Goal: Task Accomplishment & Management: Use online tool/utility

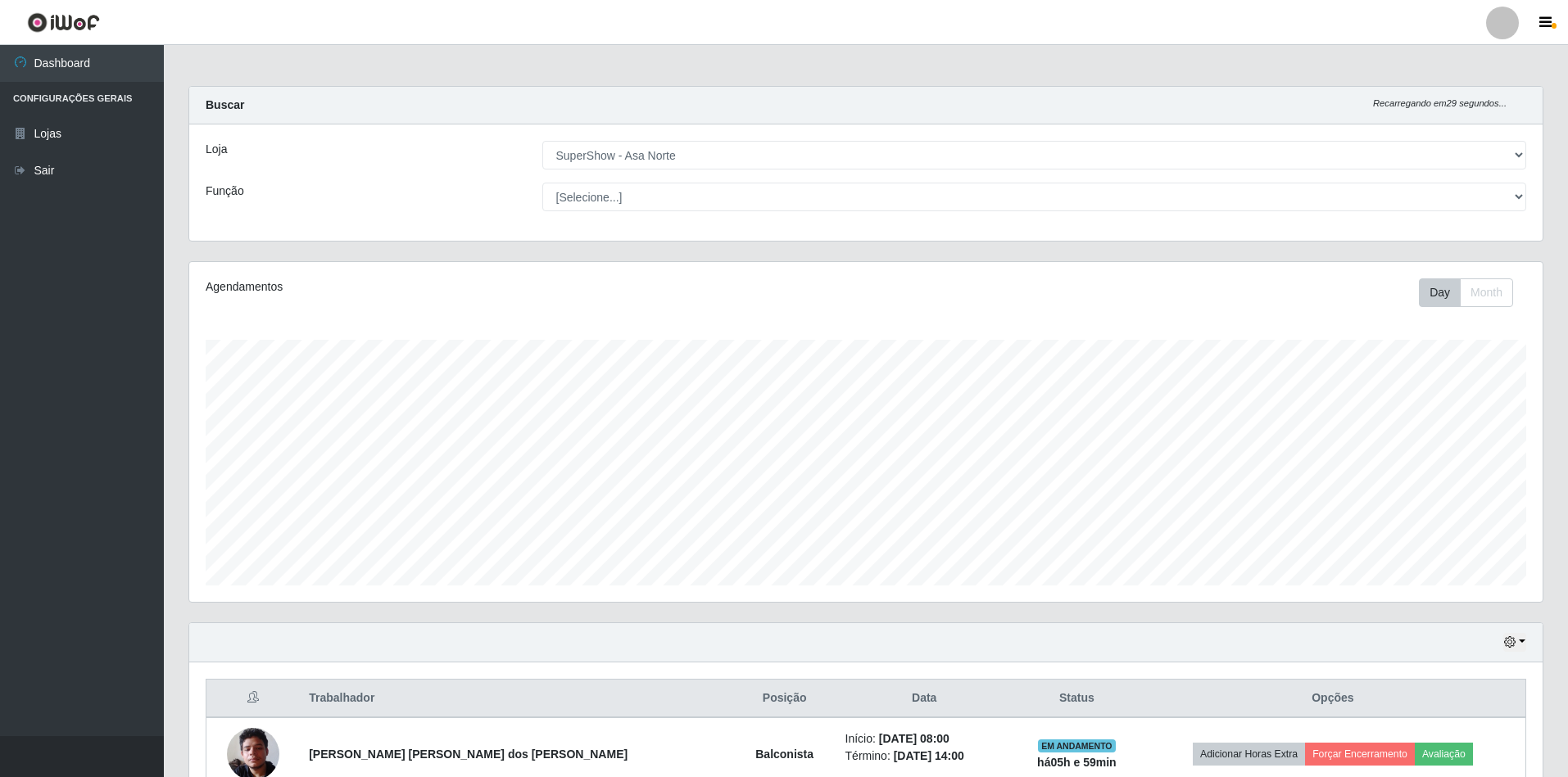
select select "71"
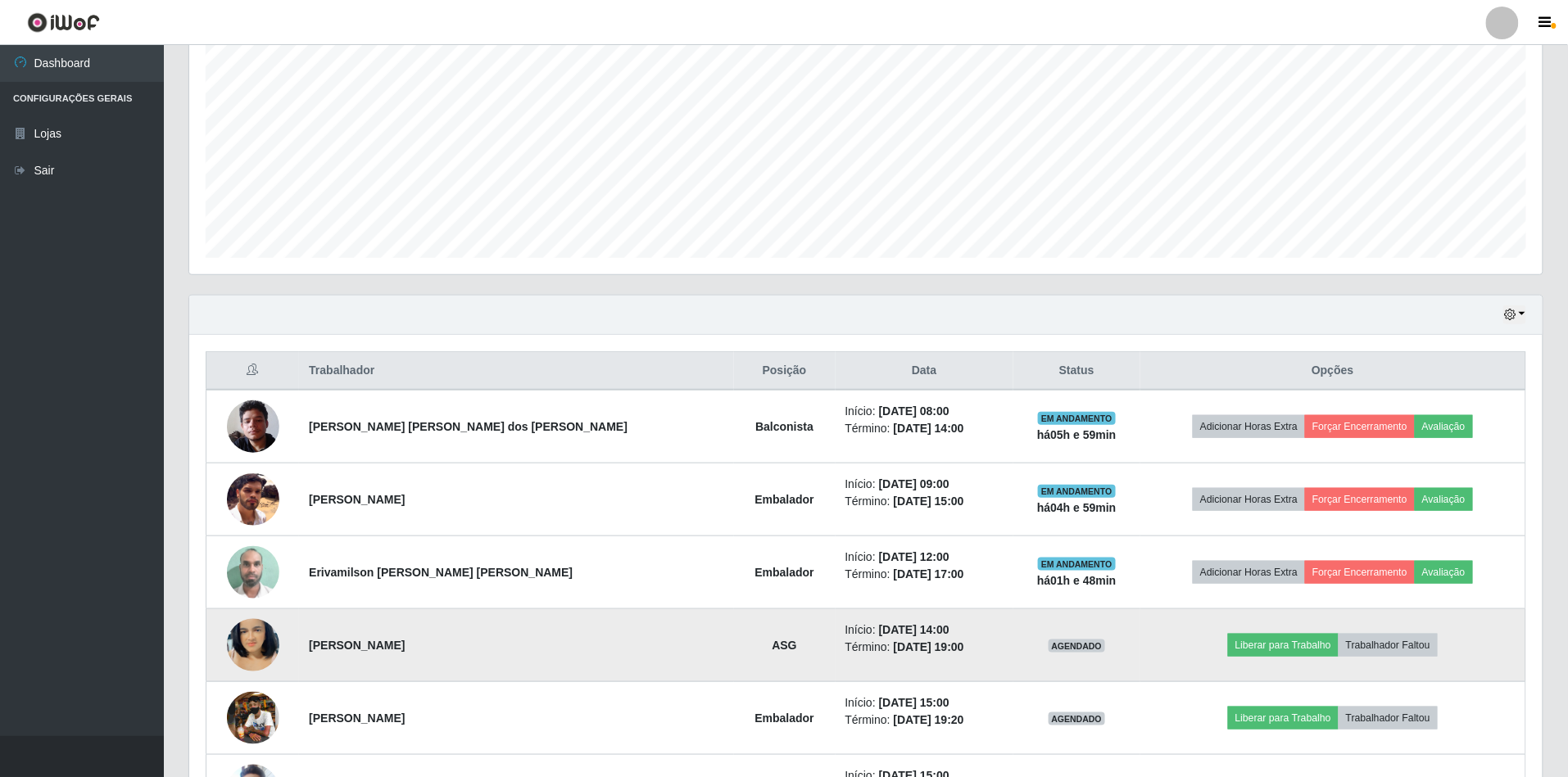
scroll to position [341, 1353]
click at [1239, 646] on button "Liberar para Trabalho" at bounding box center [1283, 644] width 111 height 23
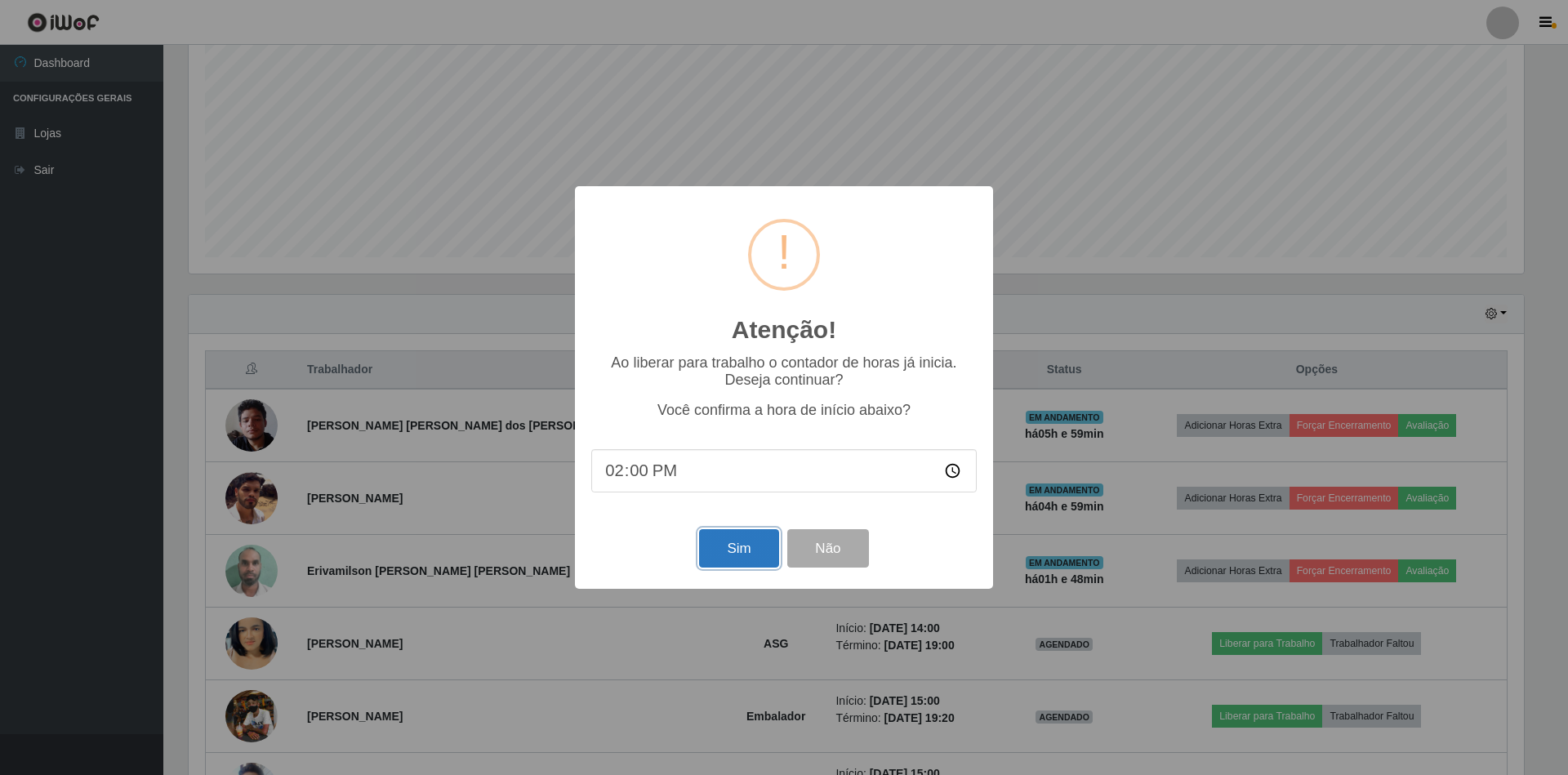
click at [719, 544] on button "Sim" at bounding box center [738, 548] width 79 height 38
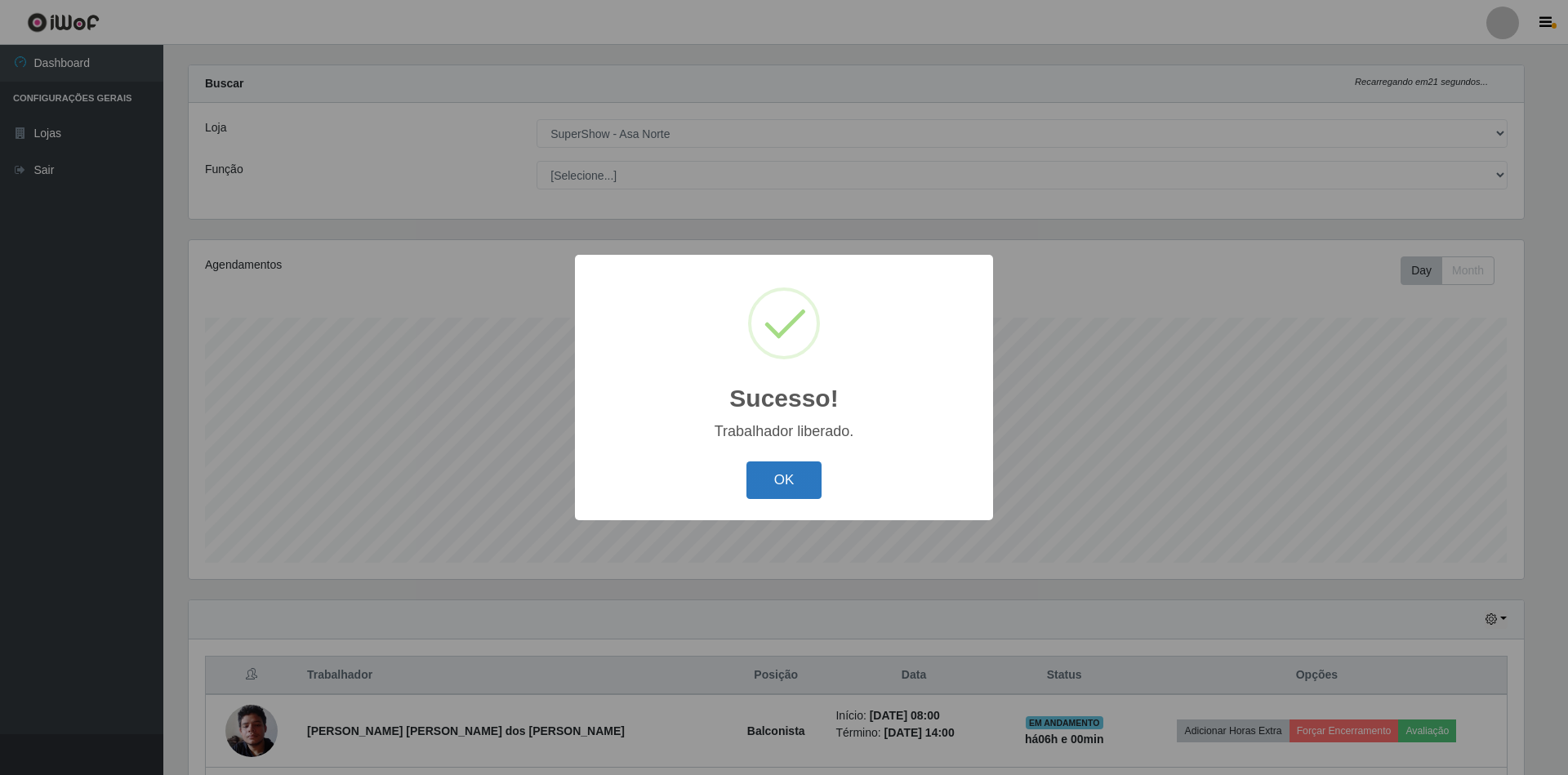
click at [768, 488] on button "OK" at bounding box center [784, 480] width 76 height 38
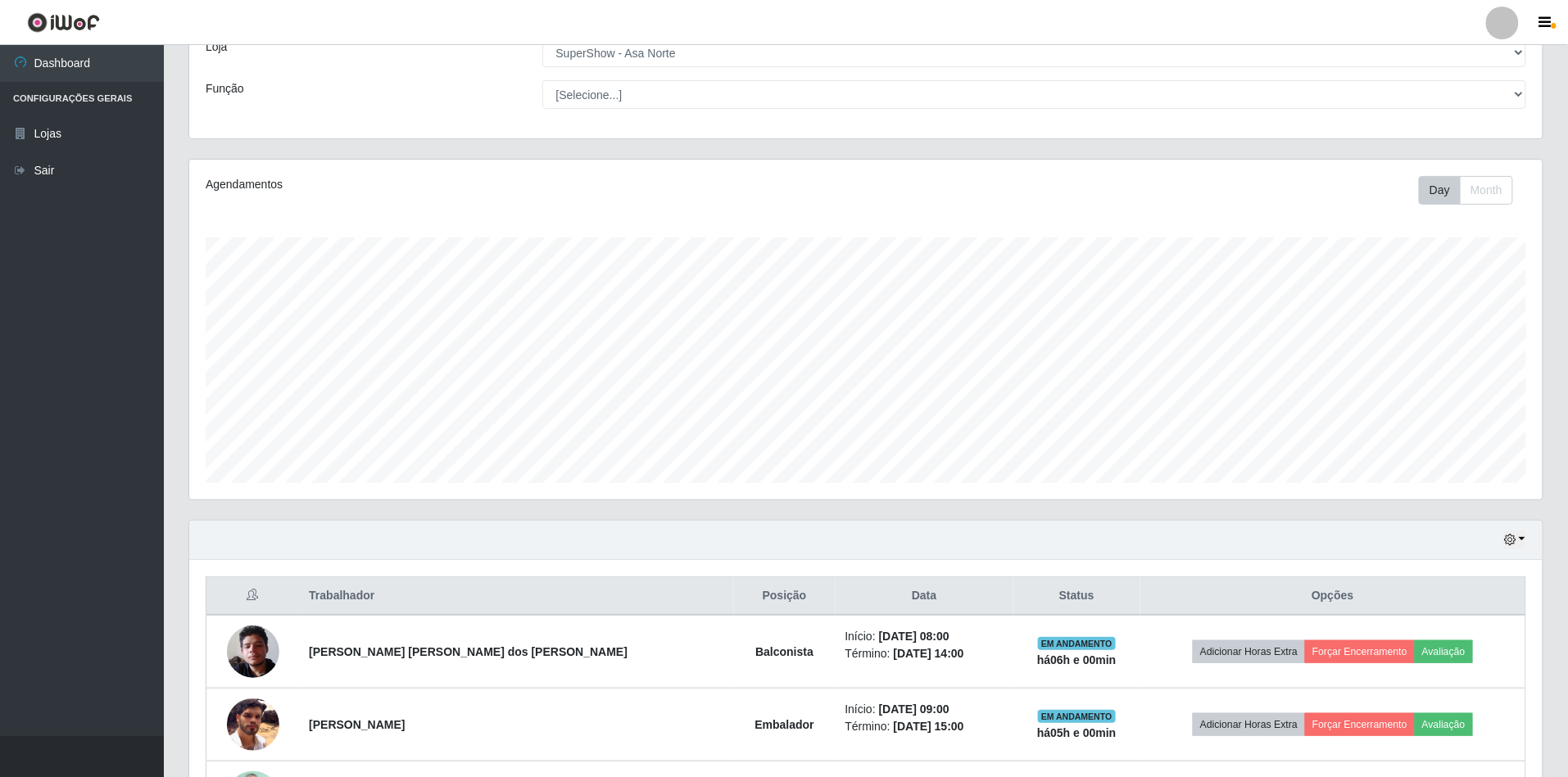
scroll to position [240, 0]
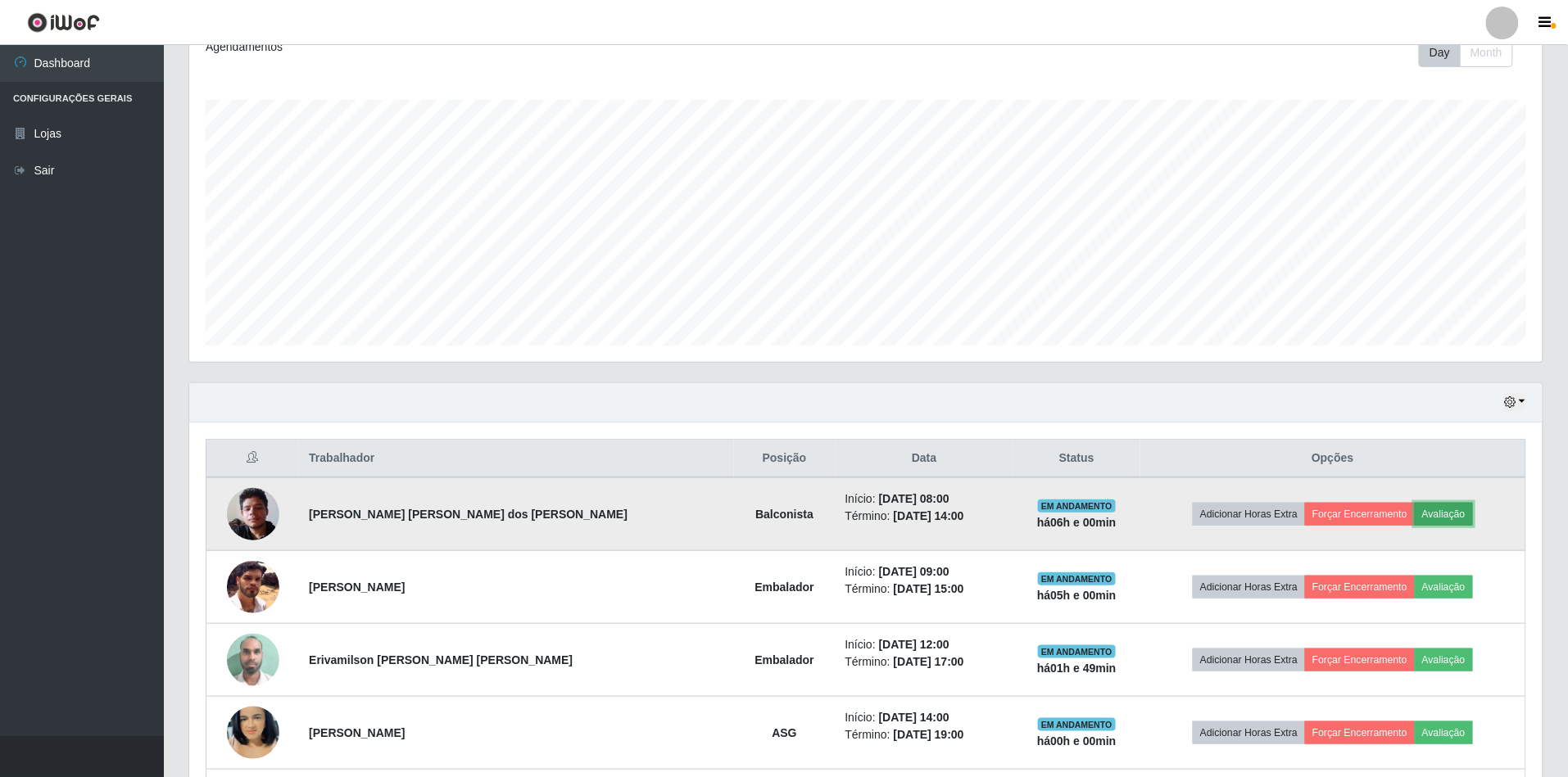
click at [1414, 515] on button "Avaliação" at bounding box center [1443, 514] width 58 height 23
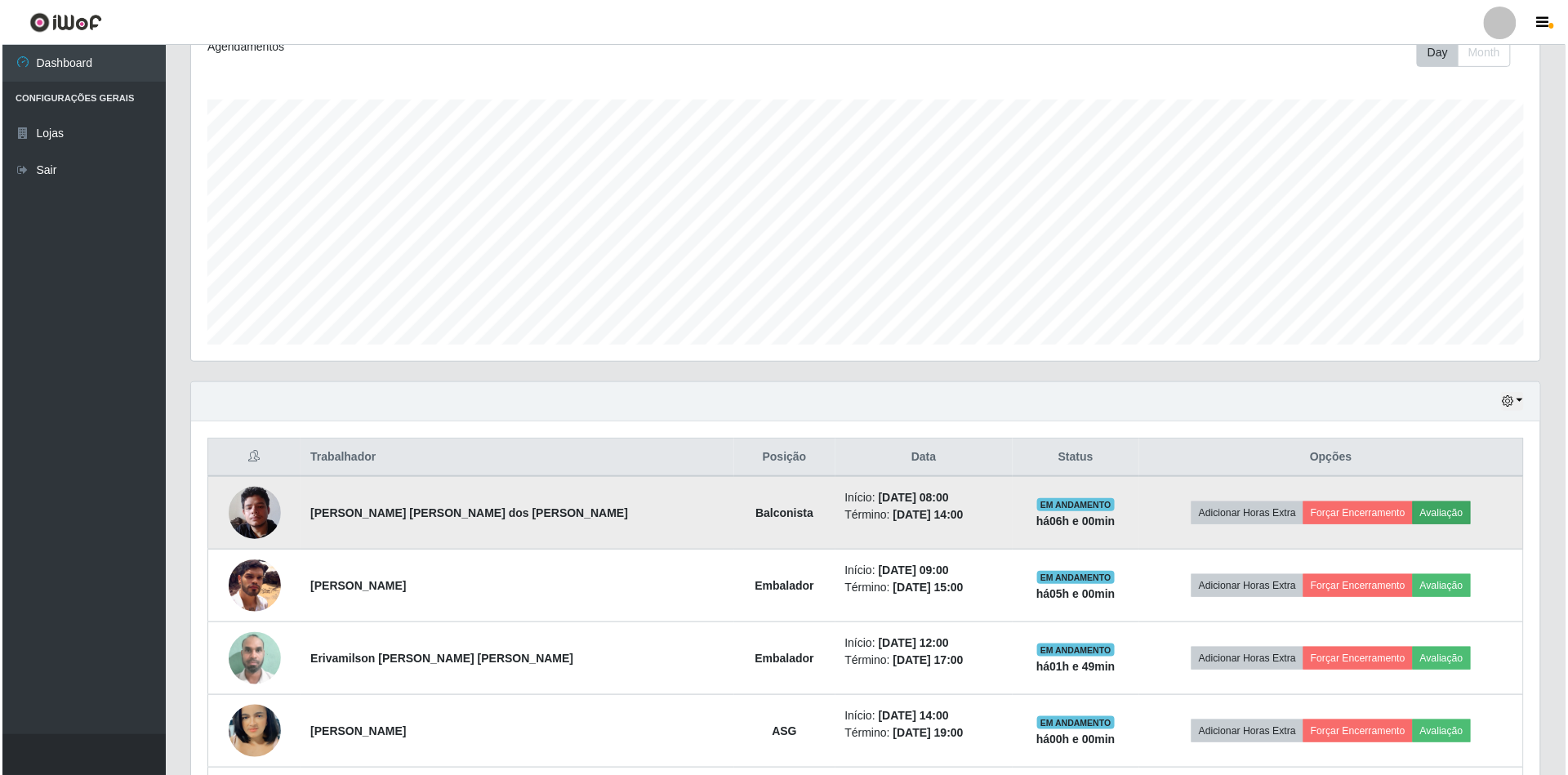
scroll to position [340, 1335]
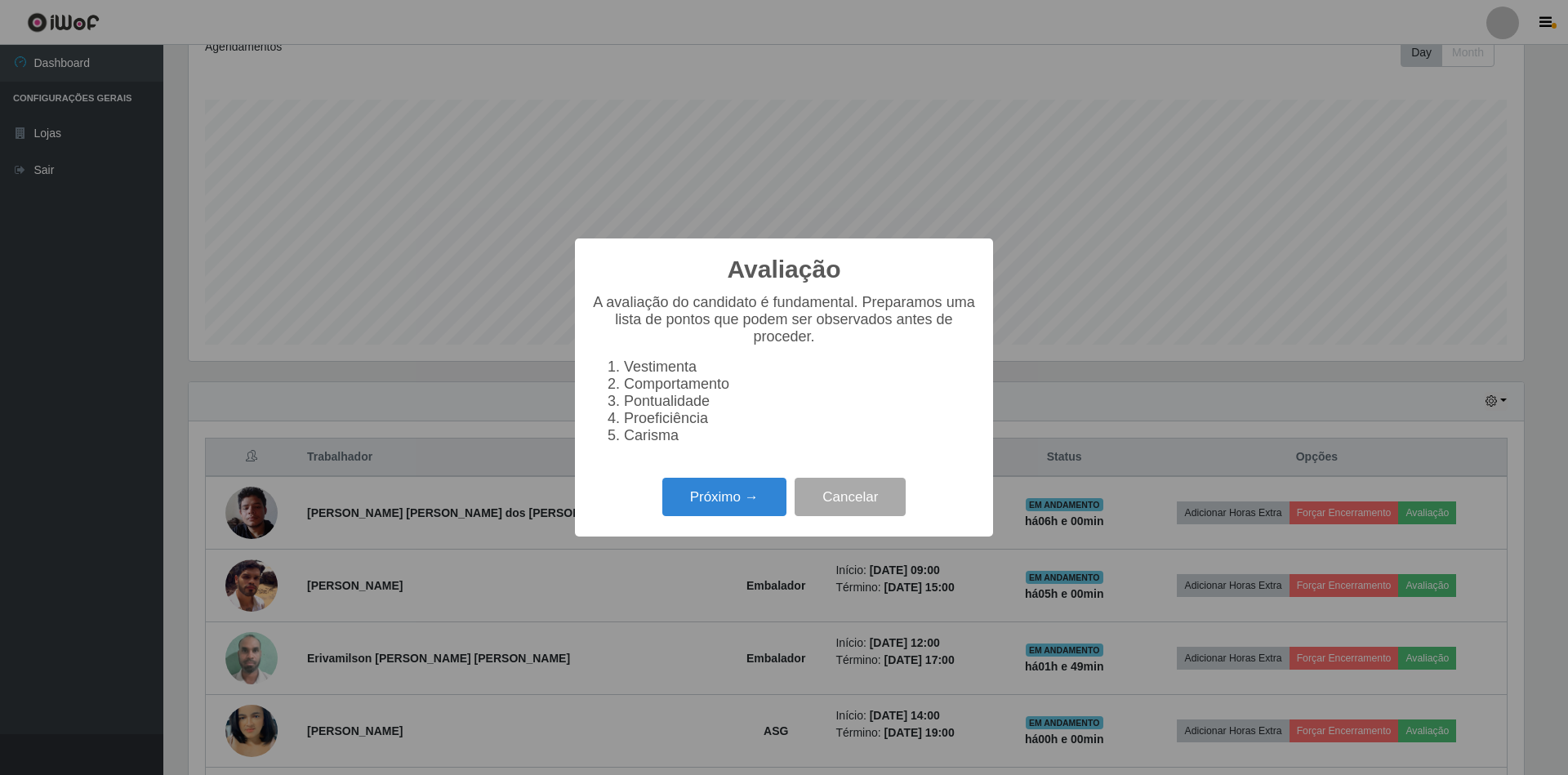
click at [735, 521] on div "Próximo → Cancelar" at bounding box center [784, 497] width 386 height 47
click at [732, 505] on button "Próximo →" at bounding box center [724, 497] width 124 height 38
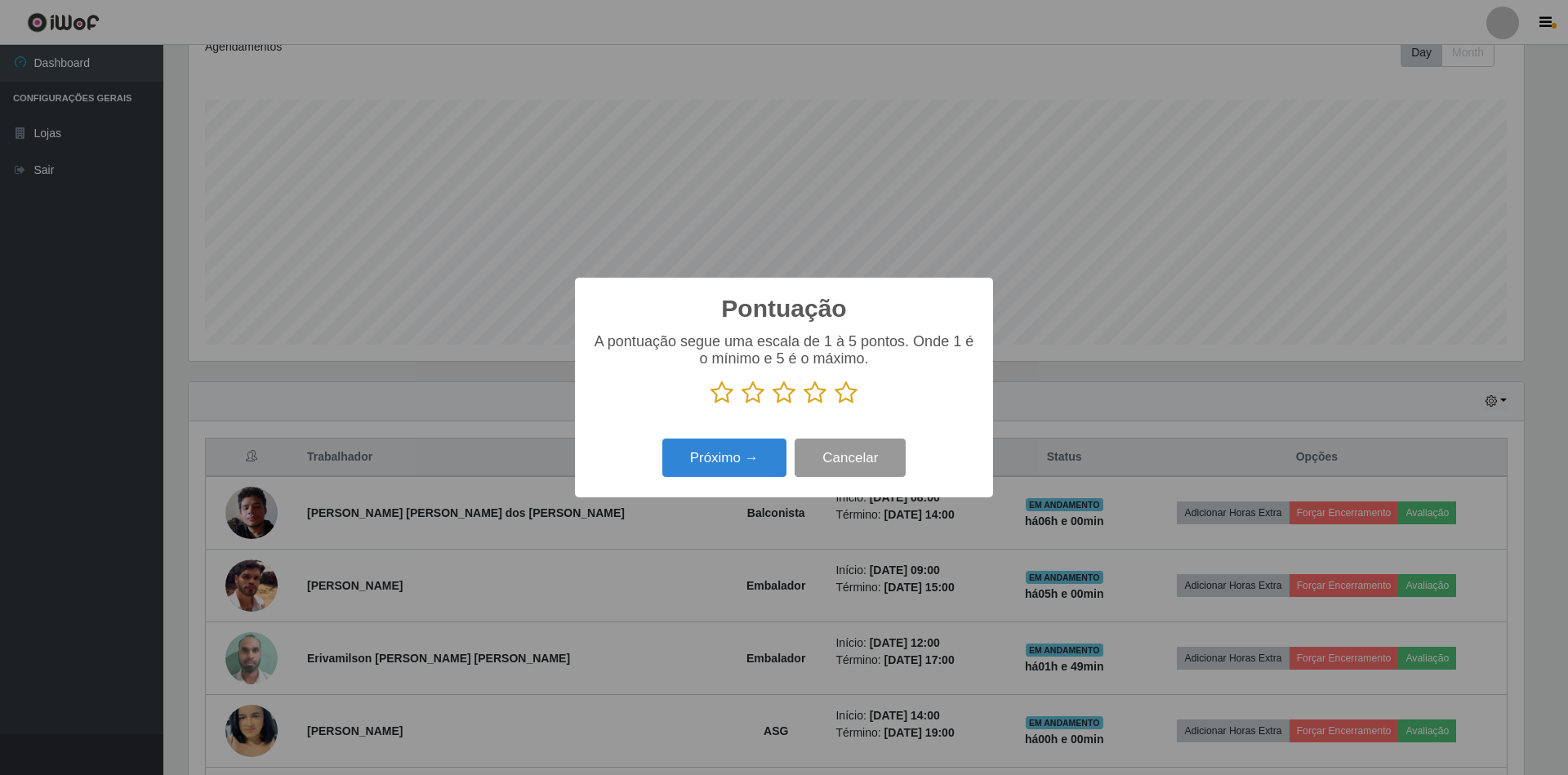
scroll to position [816375, 815165]
click at [846, 396] on icon at bounding box center [845, 393] width 23 height 24
click at [834, 405] on input "radio" at bounding box center [834, 405] width 0 height 0
click at [743, 445] on button "Próximo →" at bounding box center [724, 458] width 124 height 38
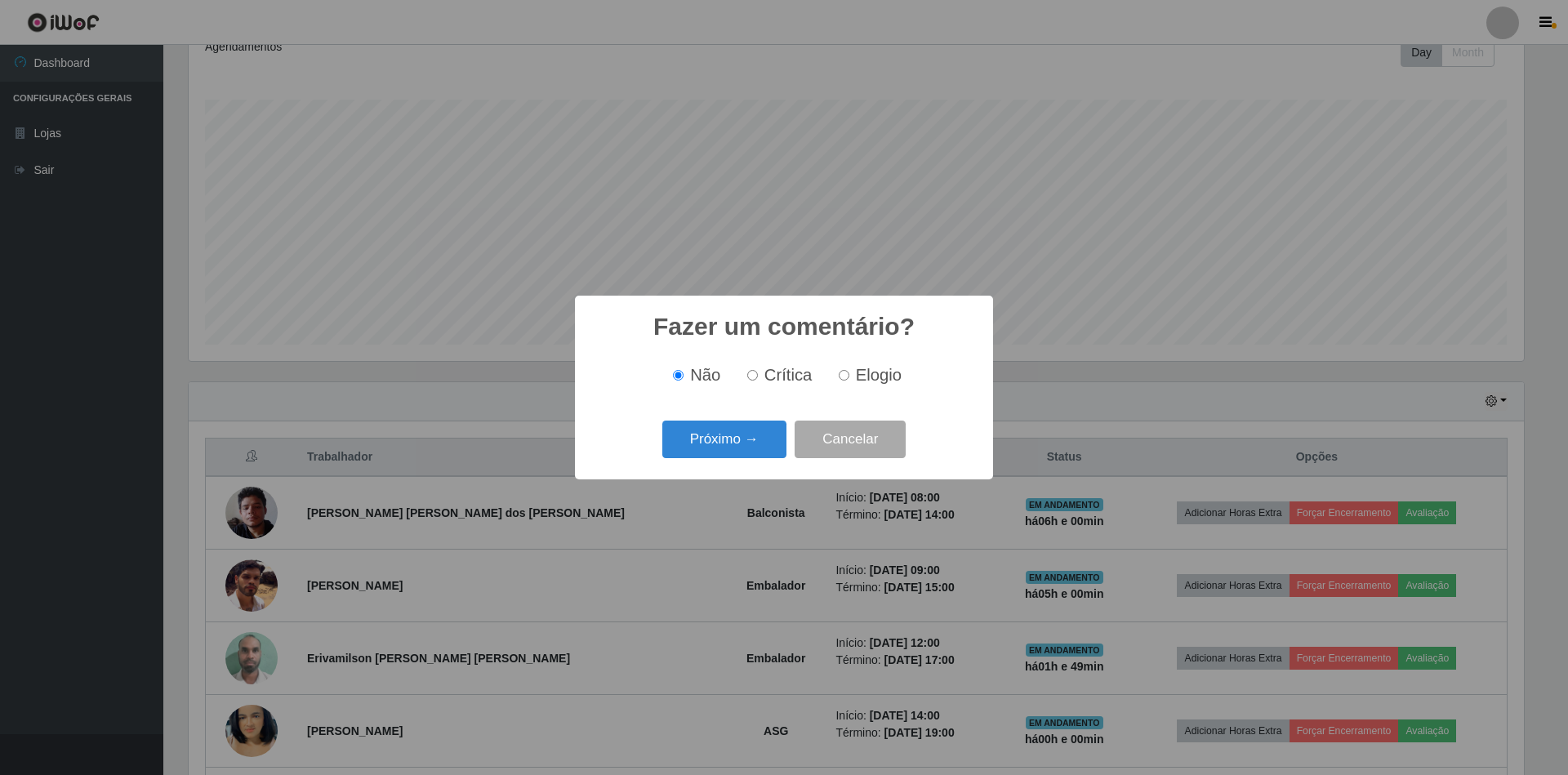
click at [706, 417] on div "Próximo → Cancelar" at bounding box center [784, 439] width 386 height 47
click at [719, 443] on button "Próximo →" at bounding box center [724, 440] width 124 height 38
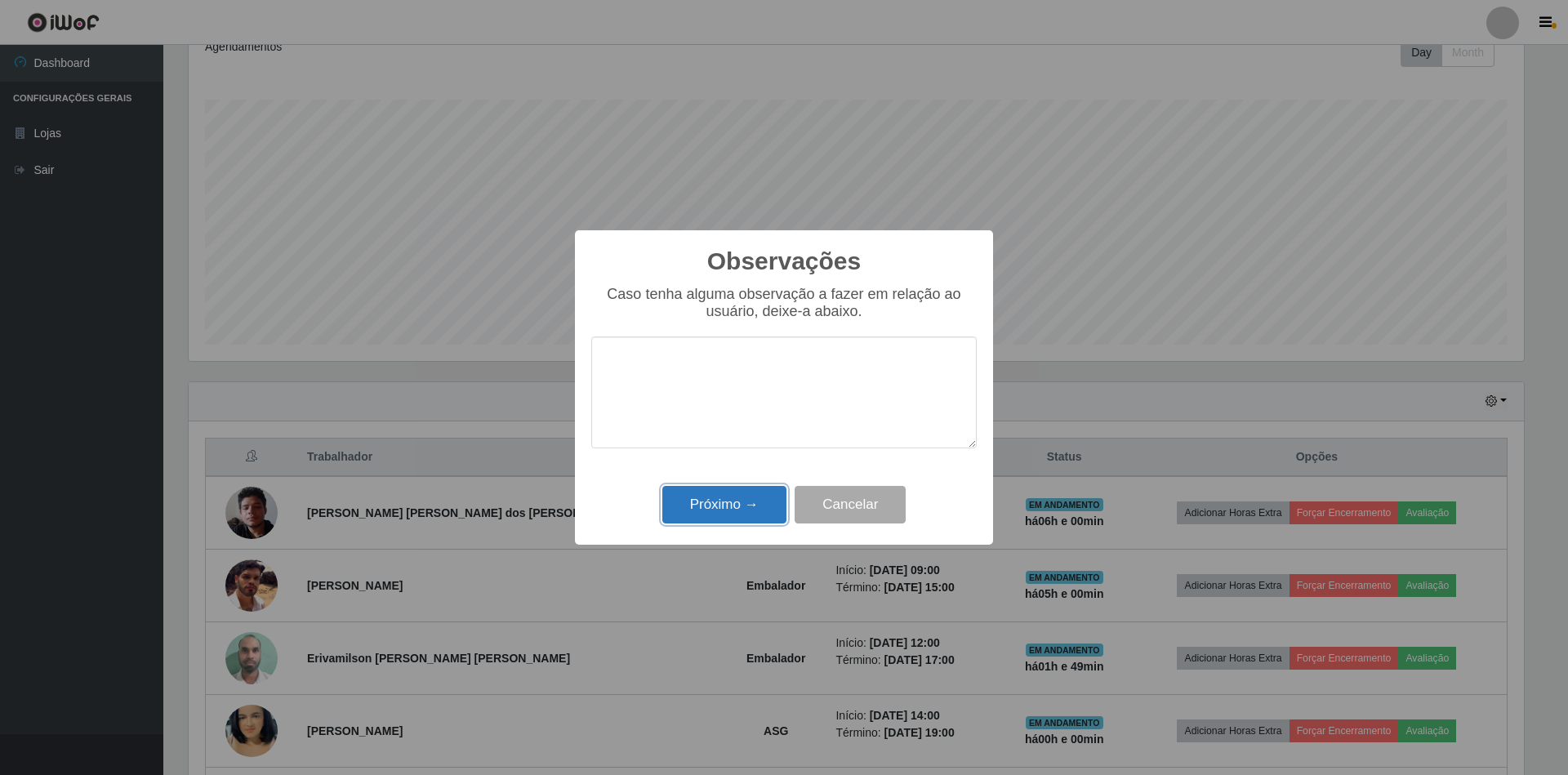
click at [741, 516] on button "Próximo →" at bounding box center [724, 506] width 124 height 38
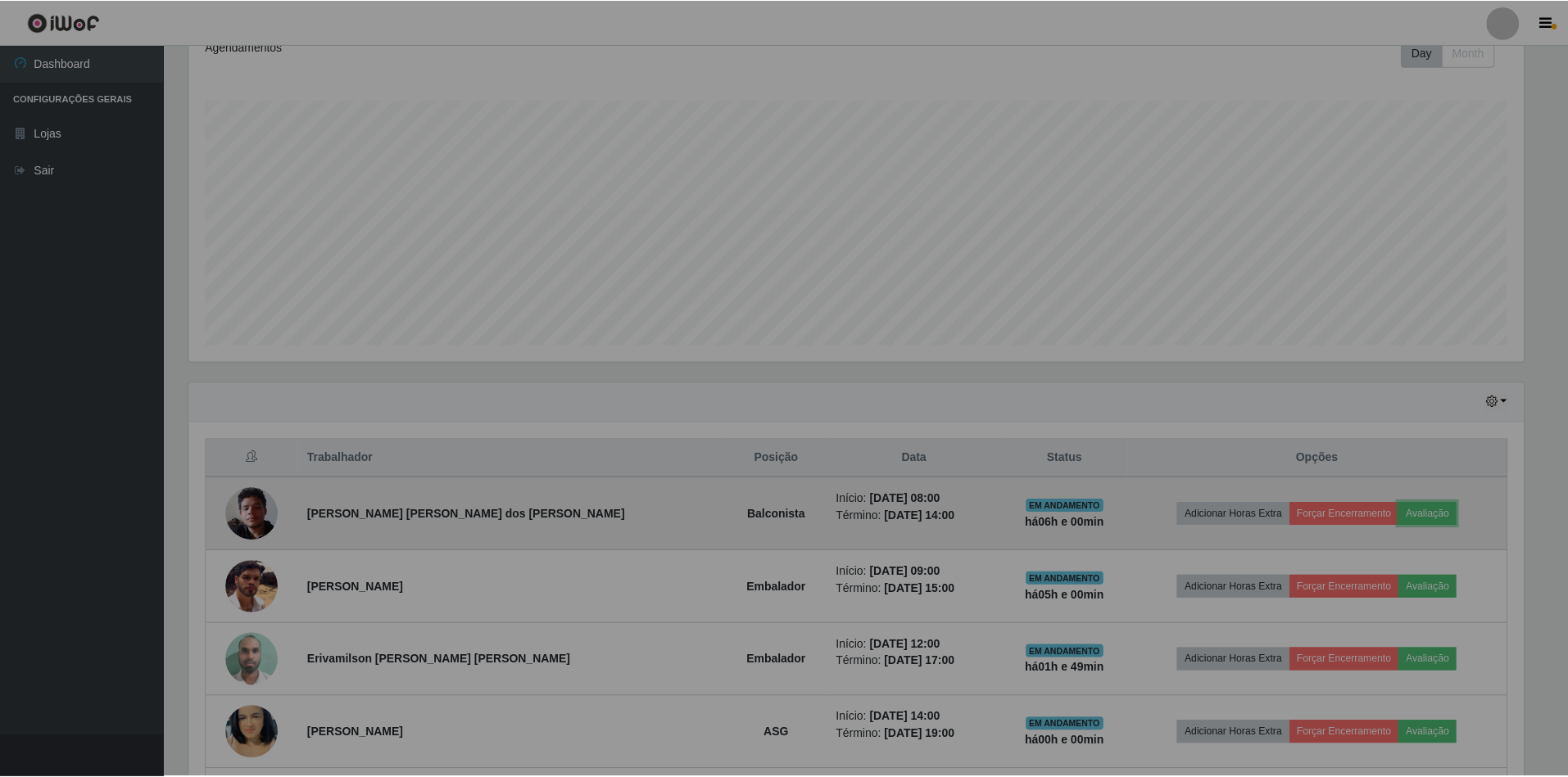
scroll to position [341, 1353]
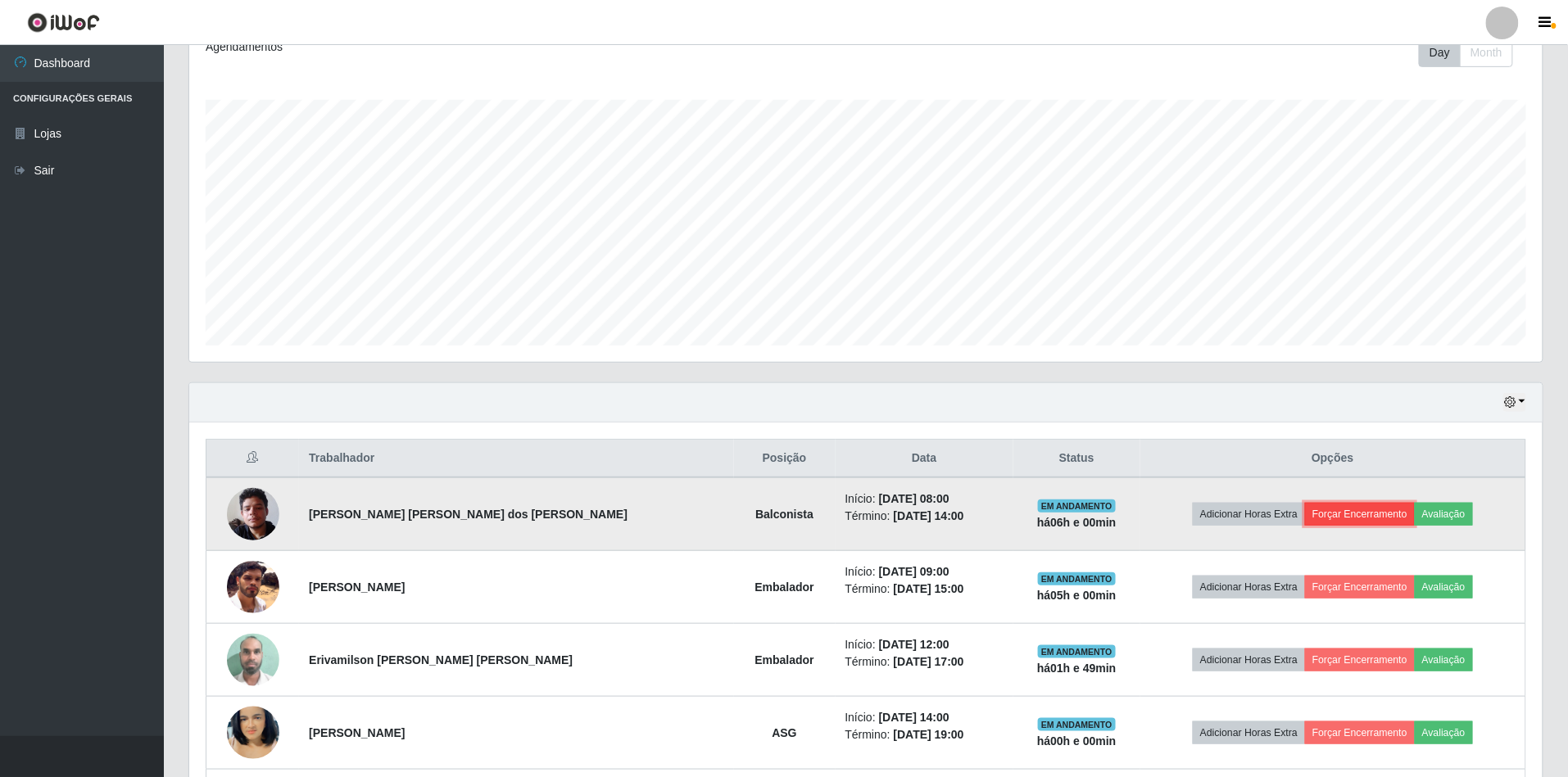
click at [1343, 514] on button "Forçar Encerramento" at bounding box center [1360, 514] width 110 height 23
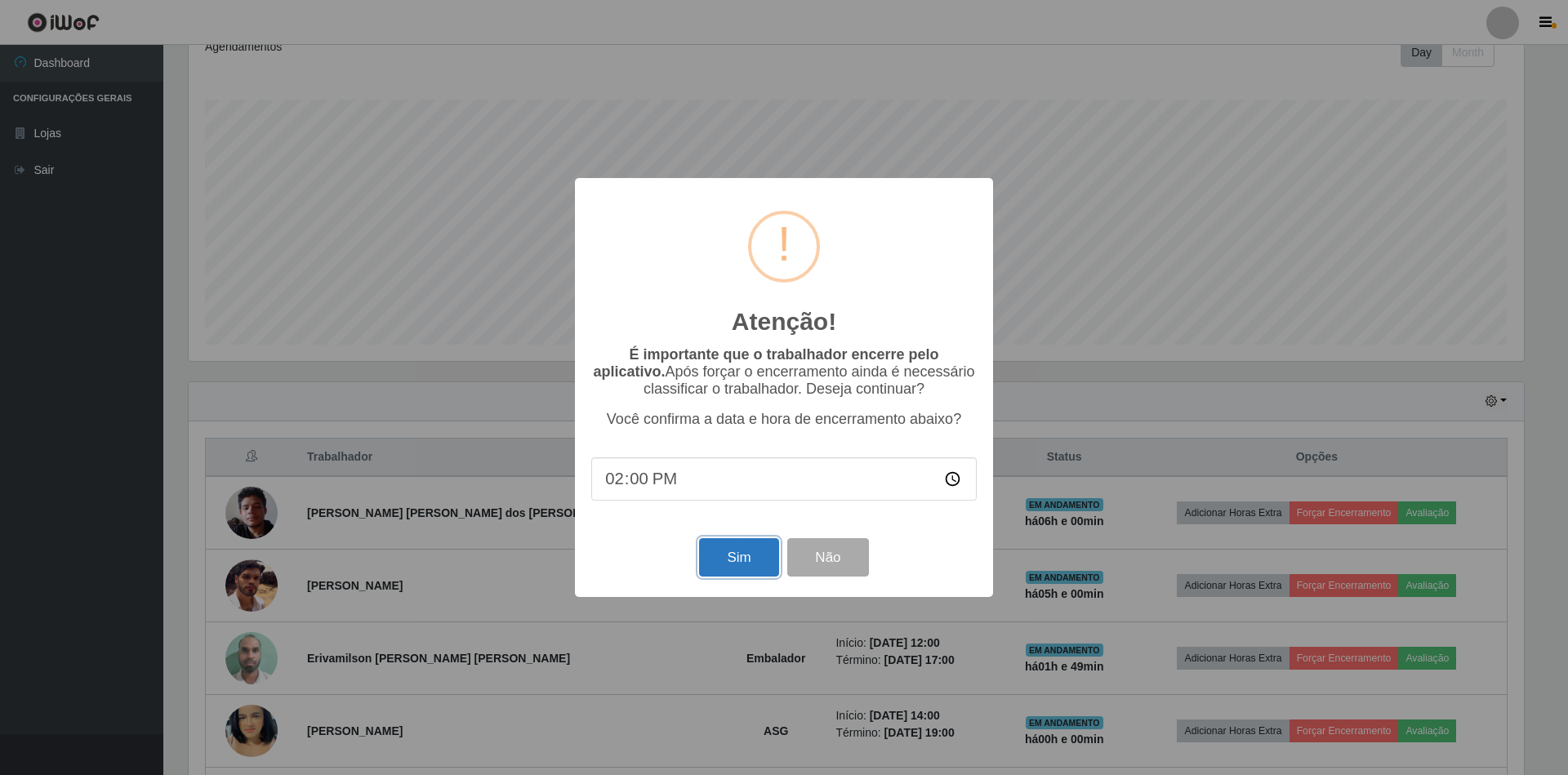
click at [738, 557] on button "Sim" at bounding box center [738, 557] width 79 height 38
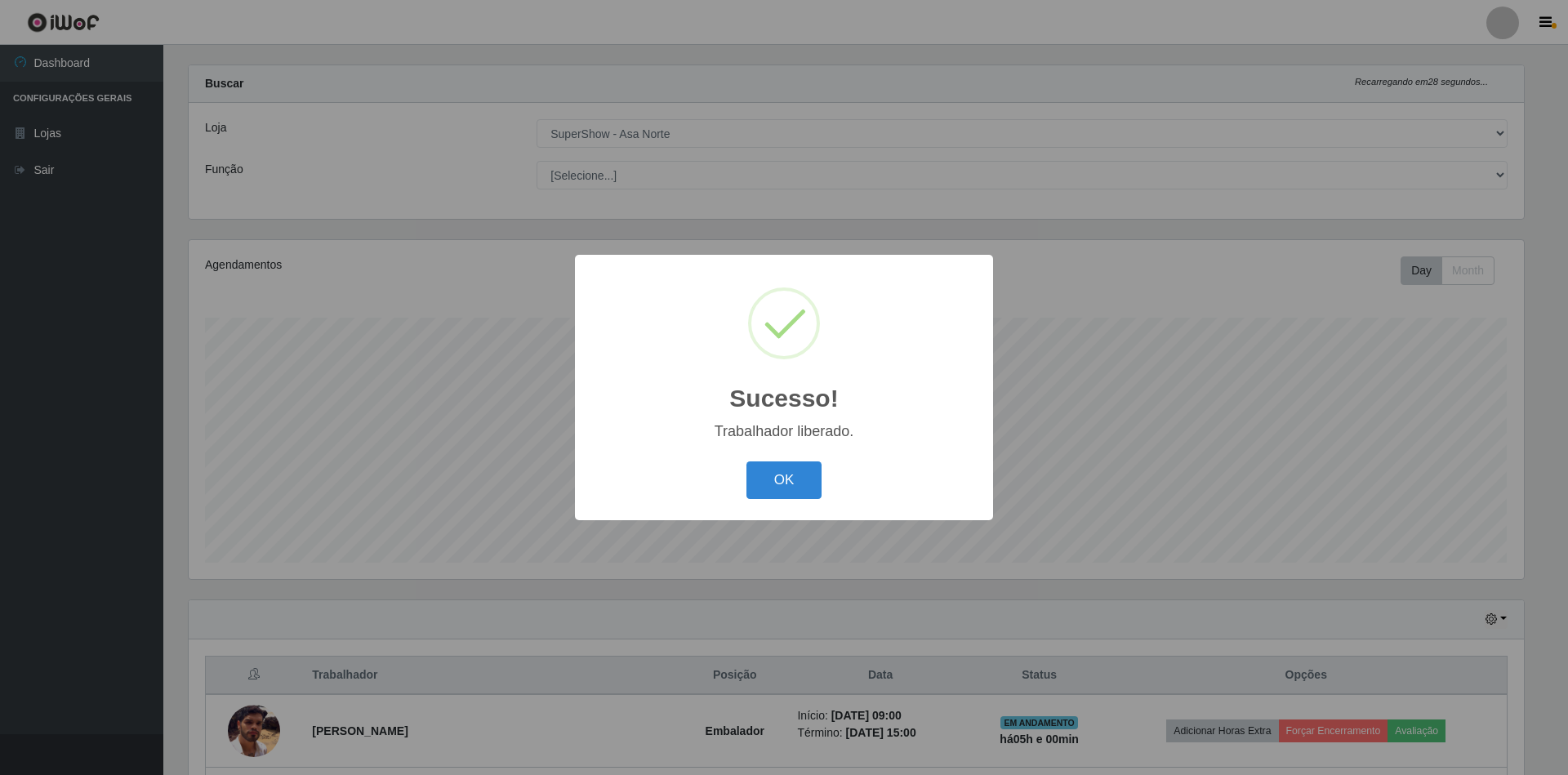
click at [746, 461] on button "OK" at bounding box center [784, 480] width 76 height 38
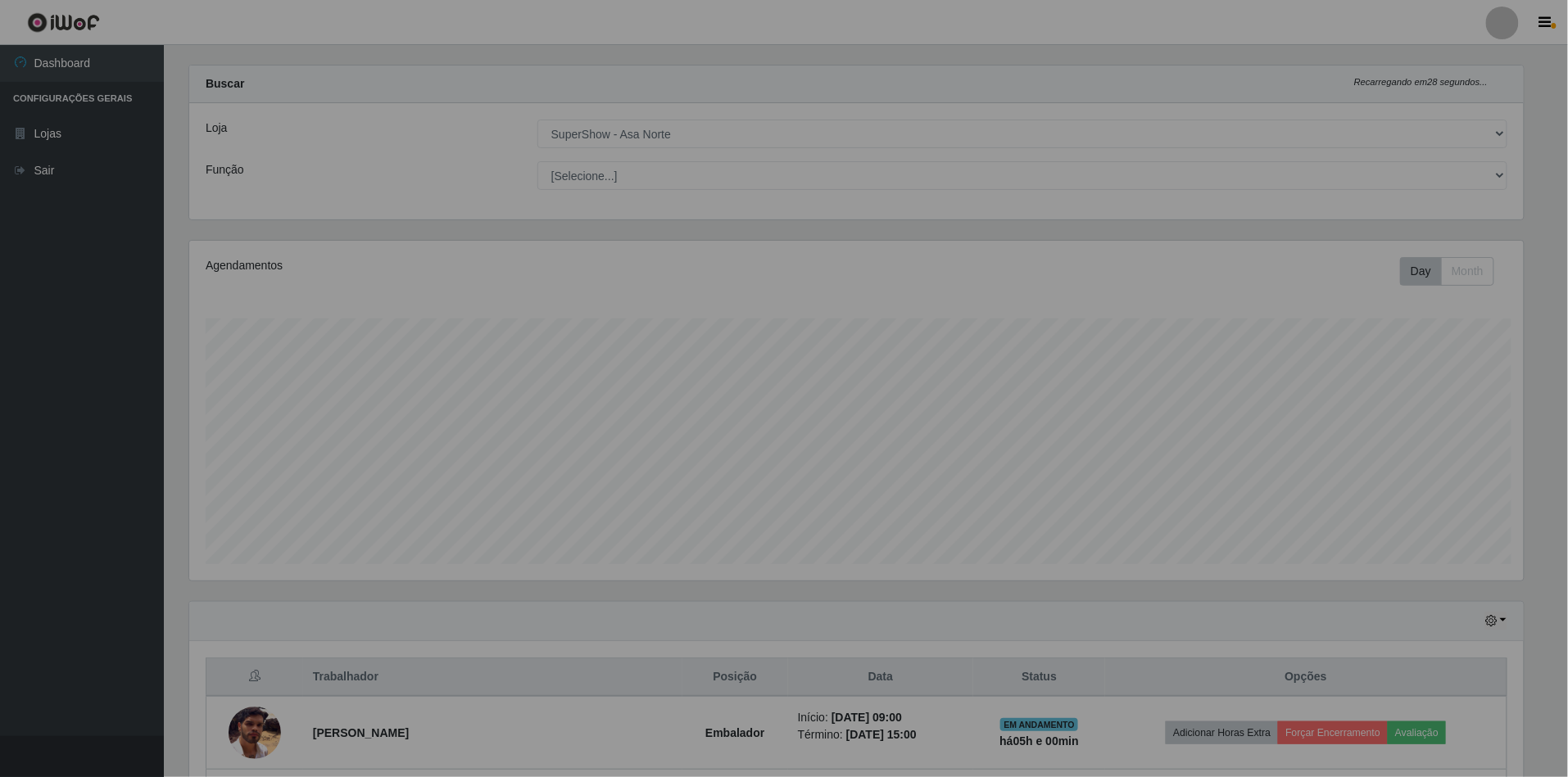
scroll to position [341, 1353]
